Goal: Find specific page/section: Find specific page/section

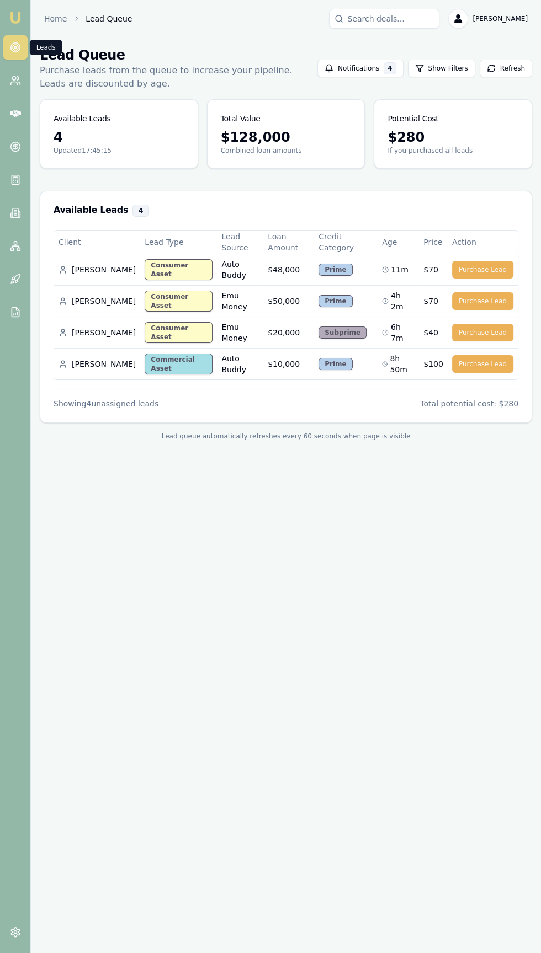
click at [23, 10] on link "Emu Broker" at bounding box center [16, 18] width 18 height 18
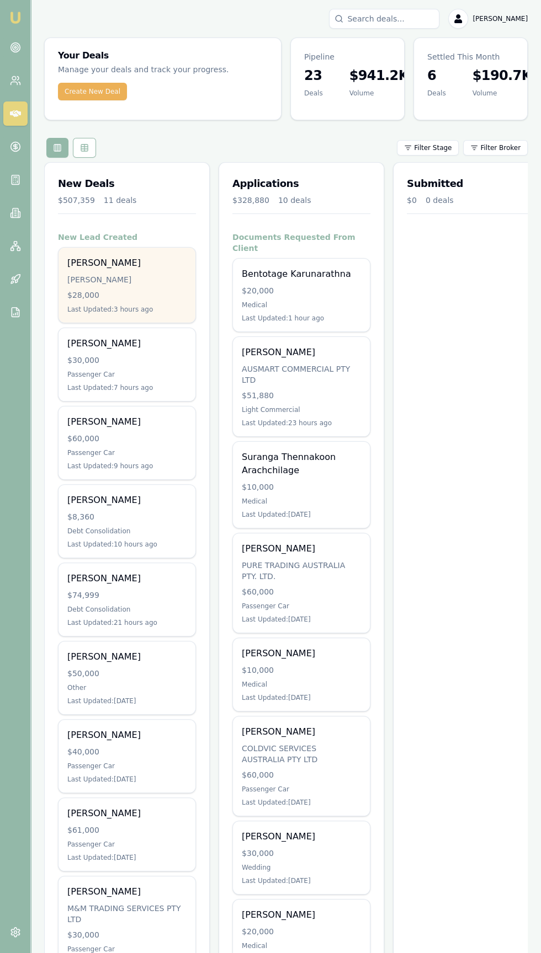
click at [80, 276] on div "[PERSON_NAME]" at bounding box center [126, 279] width 119 height 11
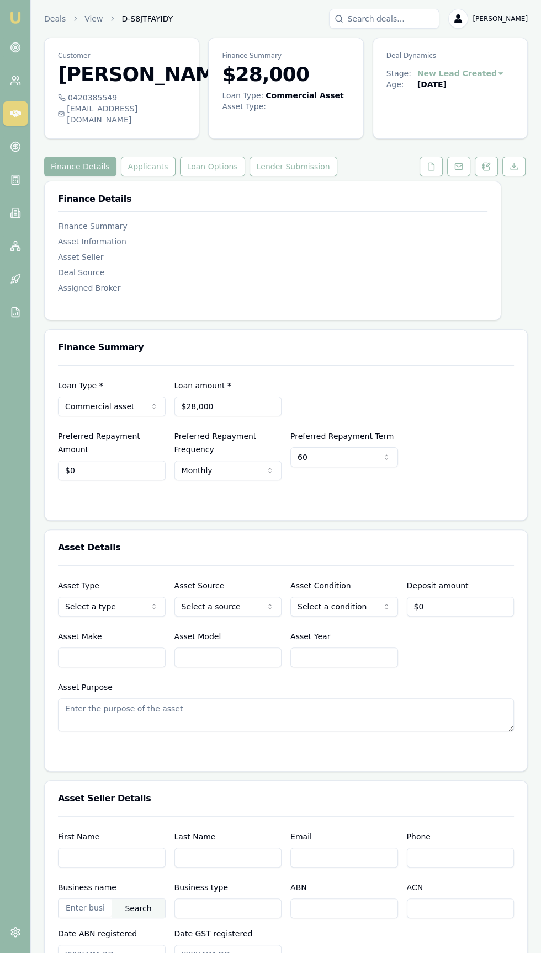
click at [84, 125] on div "tarandeep205@gmail.com" at bounding box center [121, 114] width 127 height 22
click at [71, 86] on h3 "[PERSON_NAME]" at bounding box center [121, 74] width 127 height 22
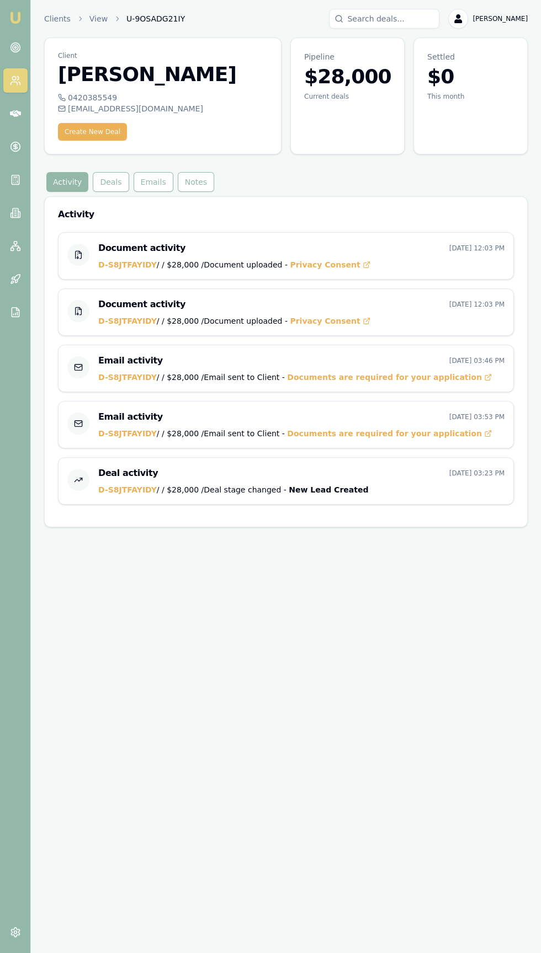
click at [87, 97] on div "0420385549" at bounding box center [163, 97] width 210 height 11
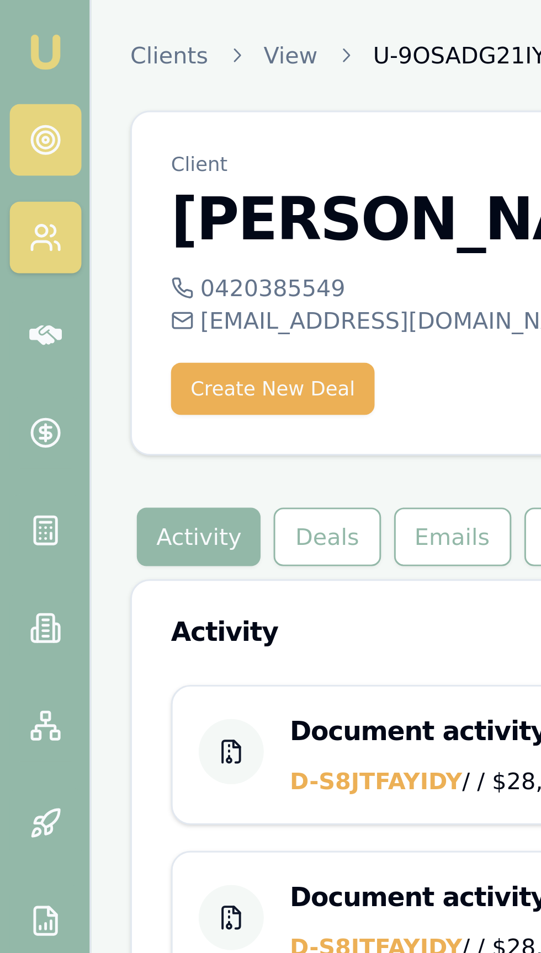
click at [17, 50] on icon at bounding box center [15, 47] width 11 height 11
click at [13, 47] on icon at bounding box center [15, 47] width 11 height 11
